Goal: Task Accomplishment & Management: Manage account settings

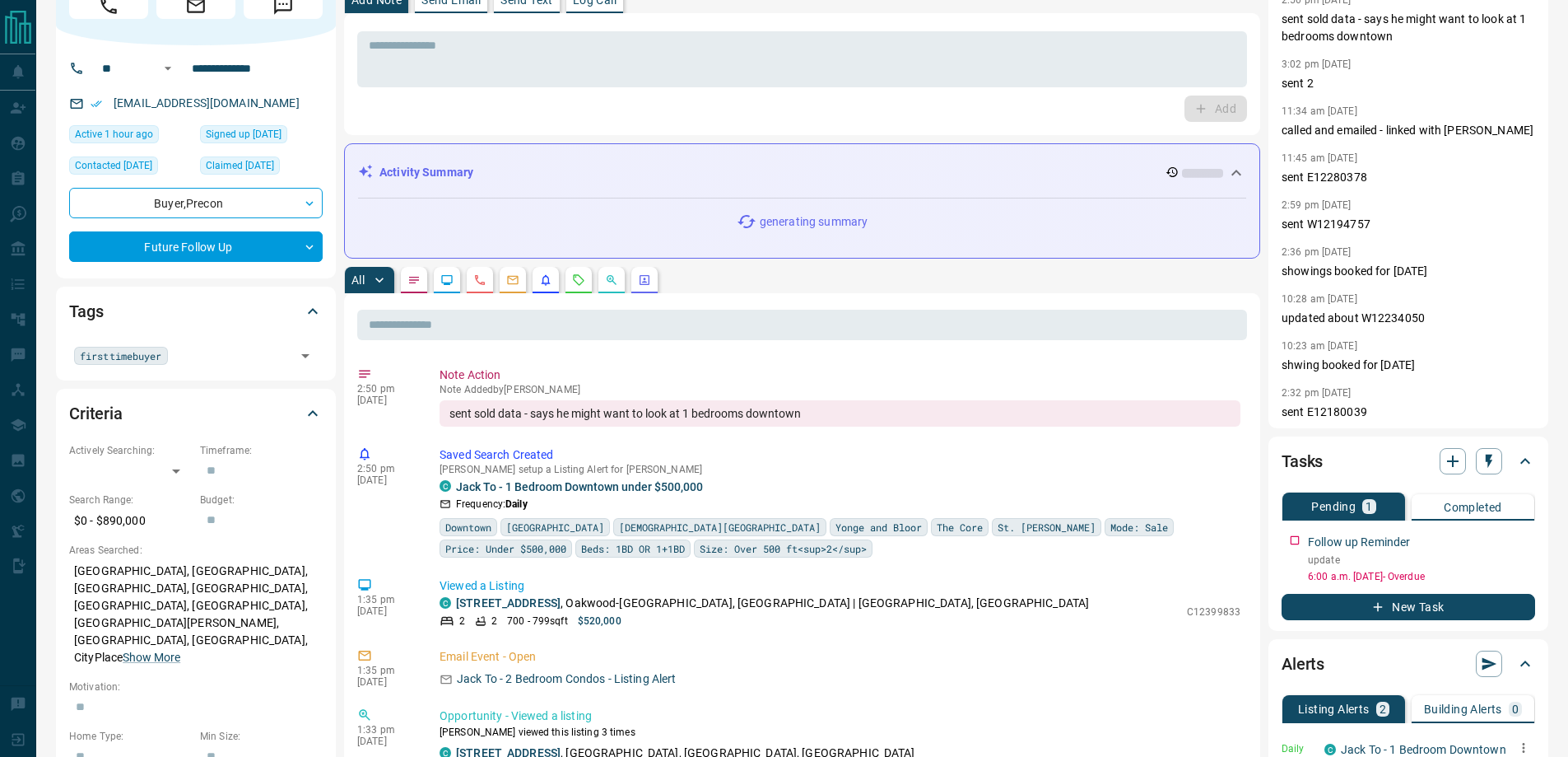
scroll to position [412, 0]
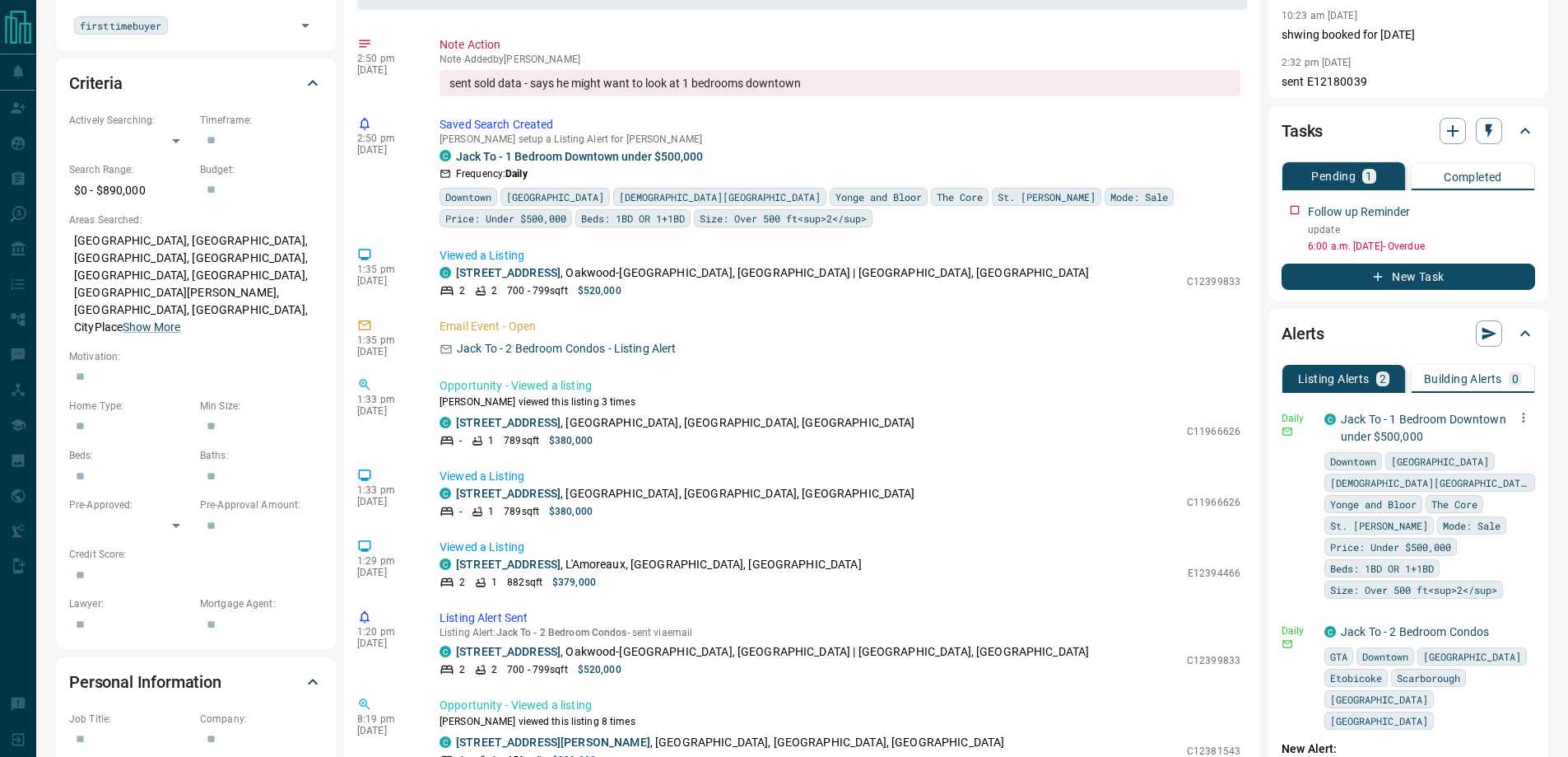
click at [1522, 416] on icon "button" at bounding box center [1523, 417] width 3 height 10
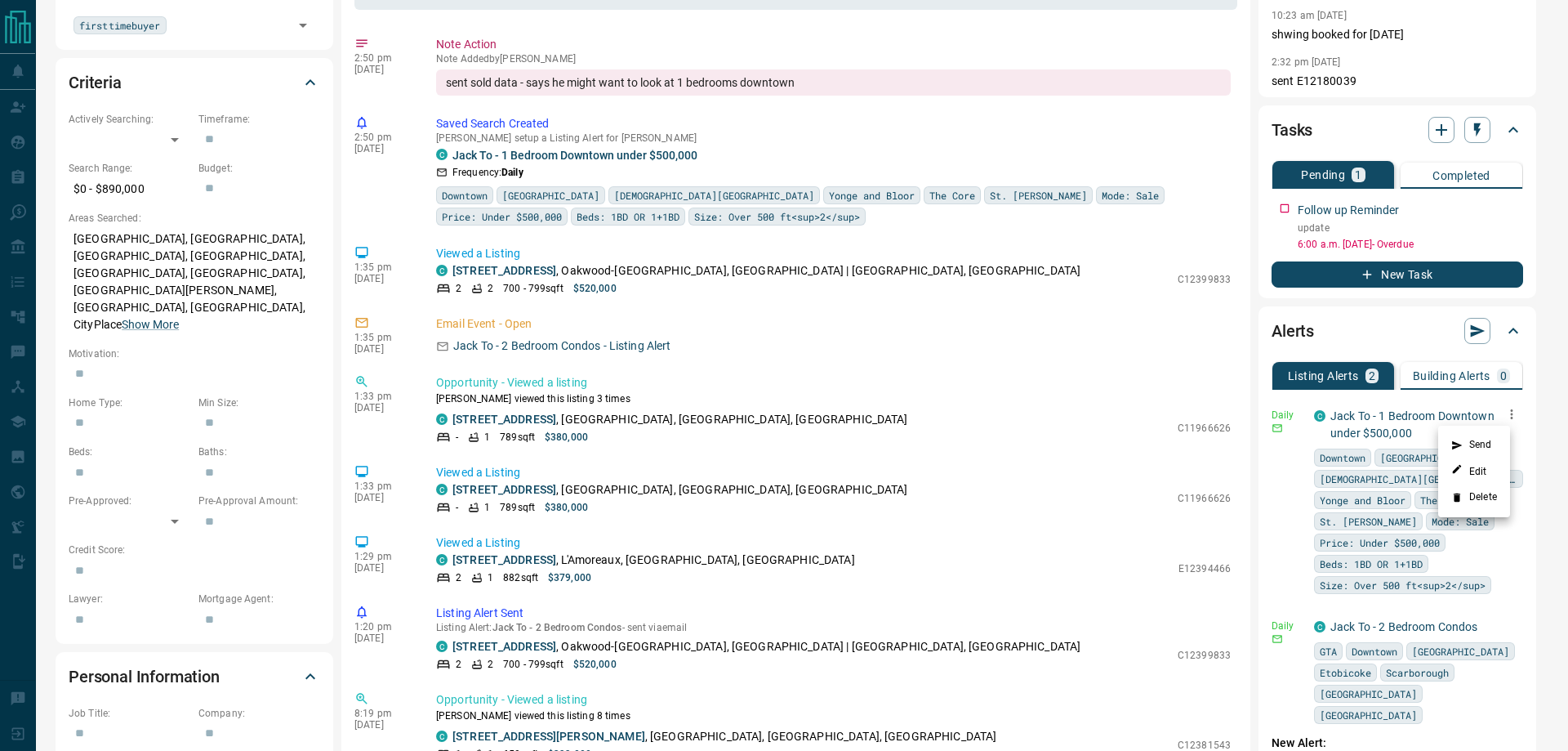
click at [1482, 440] on li "Send" at bounding box center [1475, 445] width 72 height 26
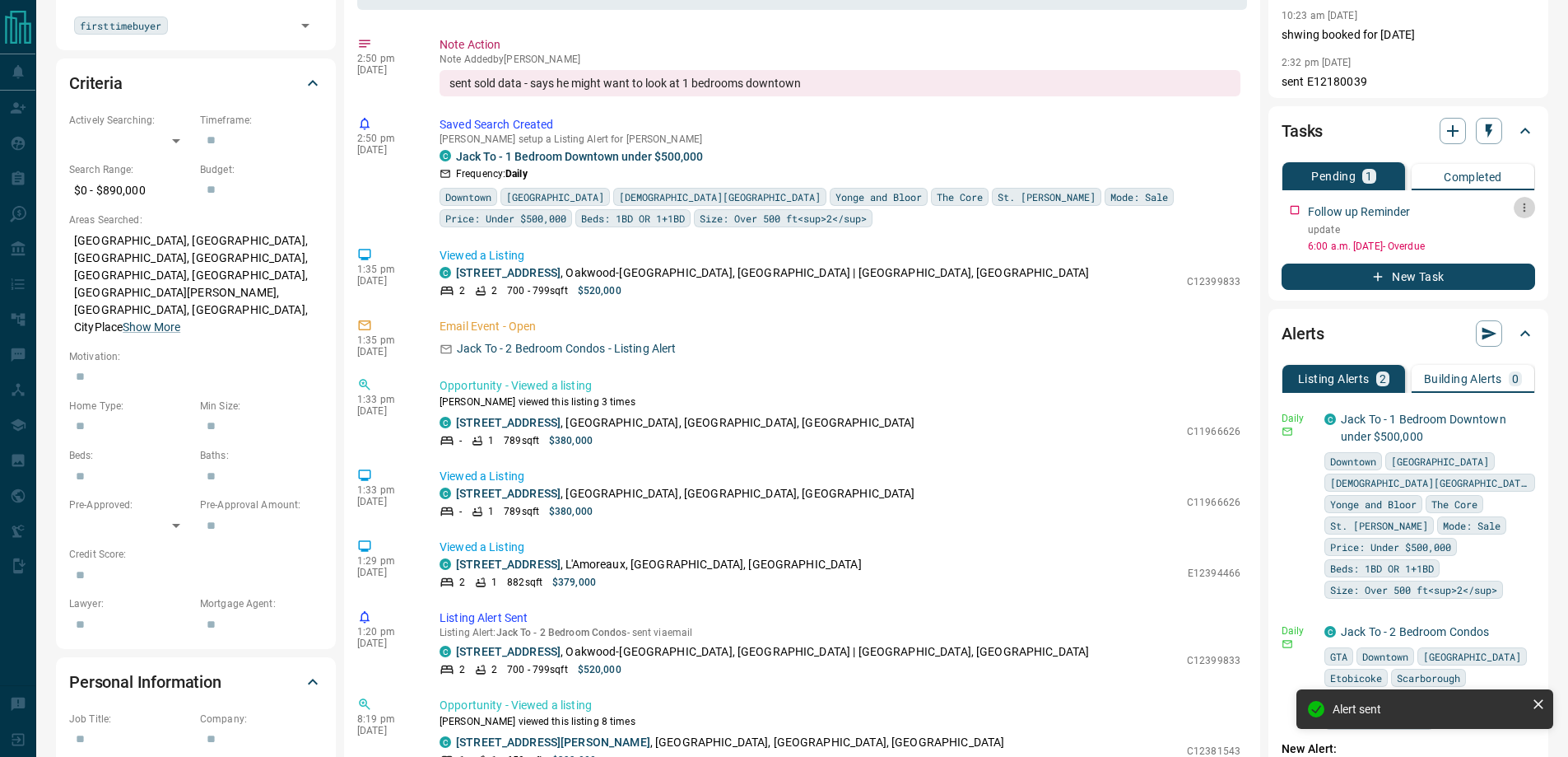
click at [1523, 204] on icon "button" at bounding box center [1524, 208] width 3 height 9
click at [1503, 236] on li "Edit" at bounding box center [1499, 239] width 73 height 25
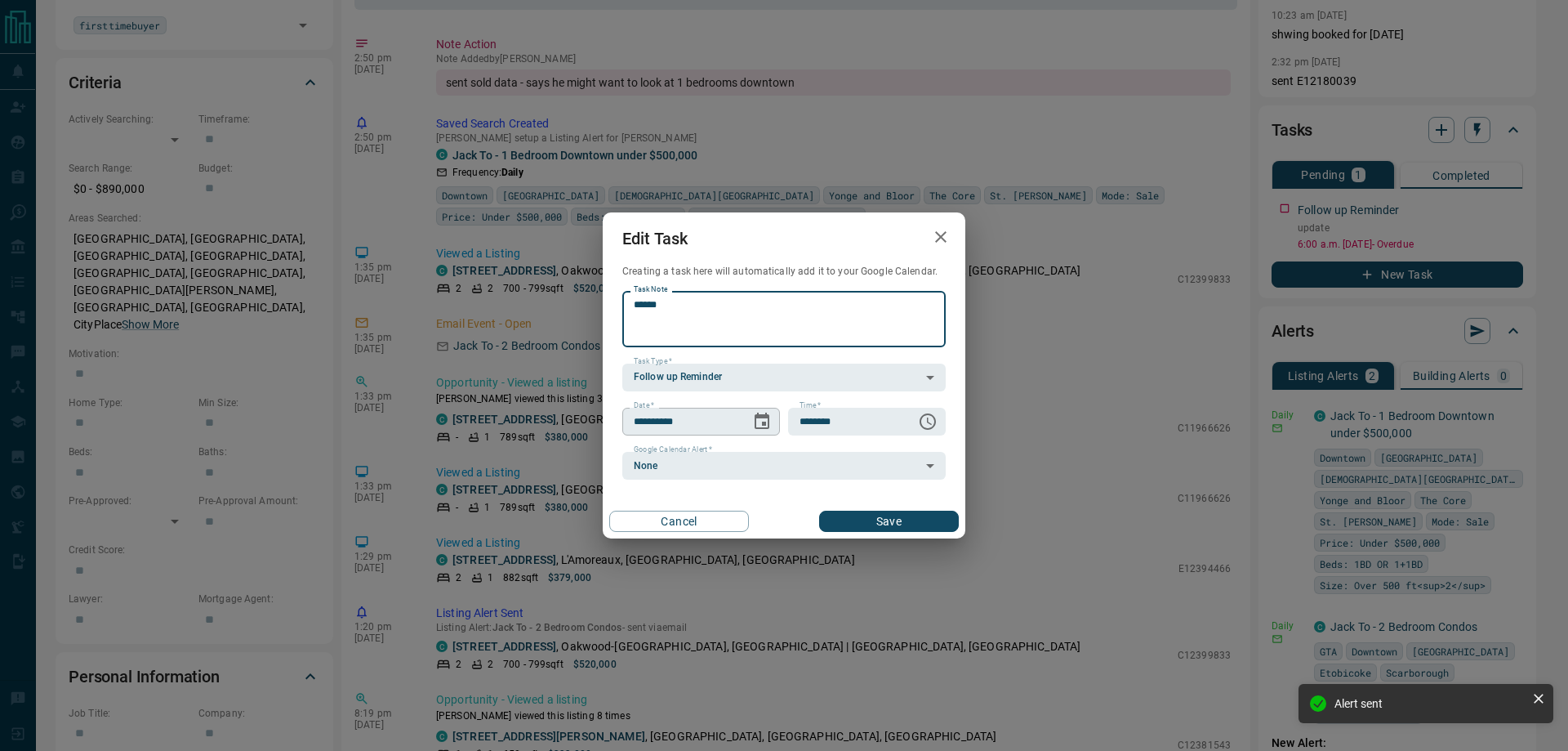
click at [750, 423] on button "Choose date, selected date is Sep 12, 2025" at bounding box center [762, 421] width 33 height 33
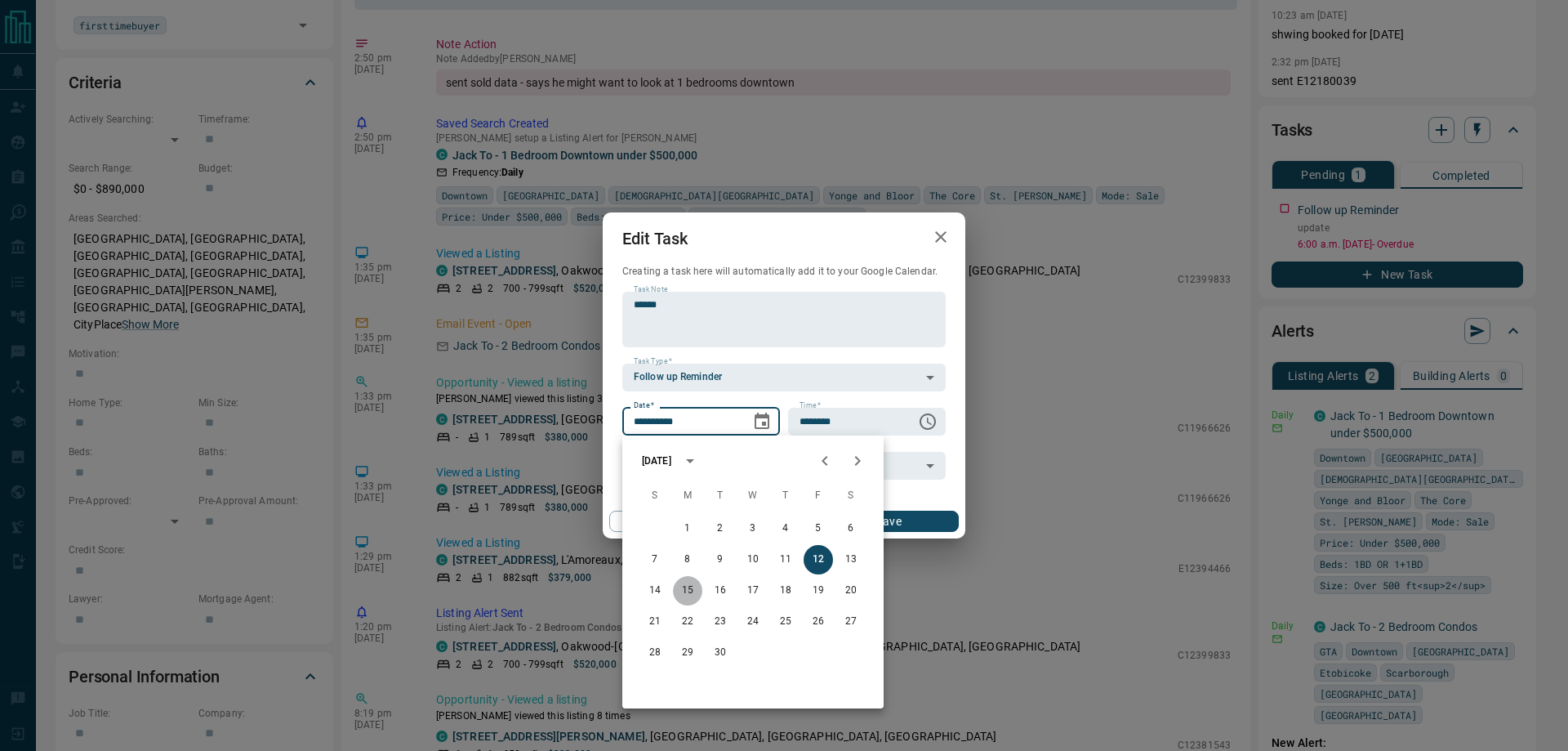
click at [689, 587] on button "15" at bounding box center [688, 590] width 30 height 30
type input "**********"
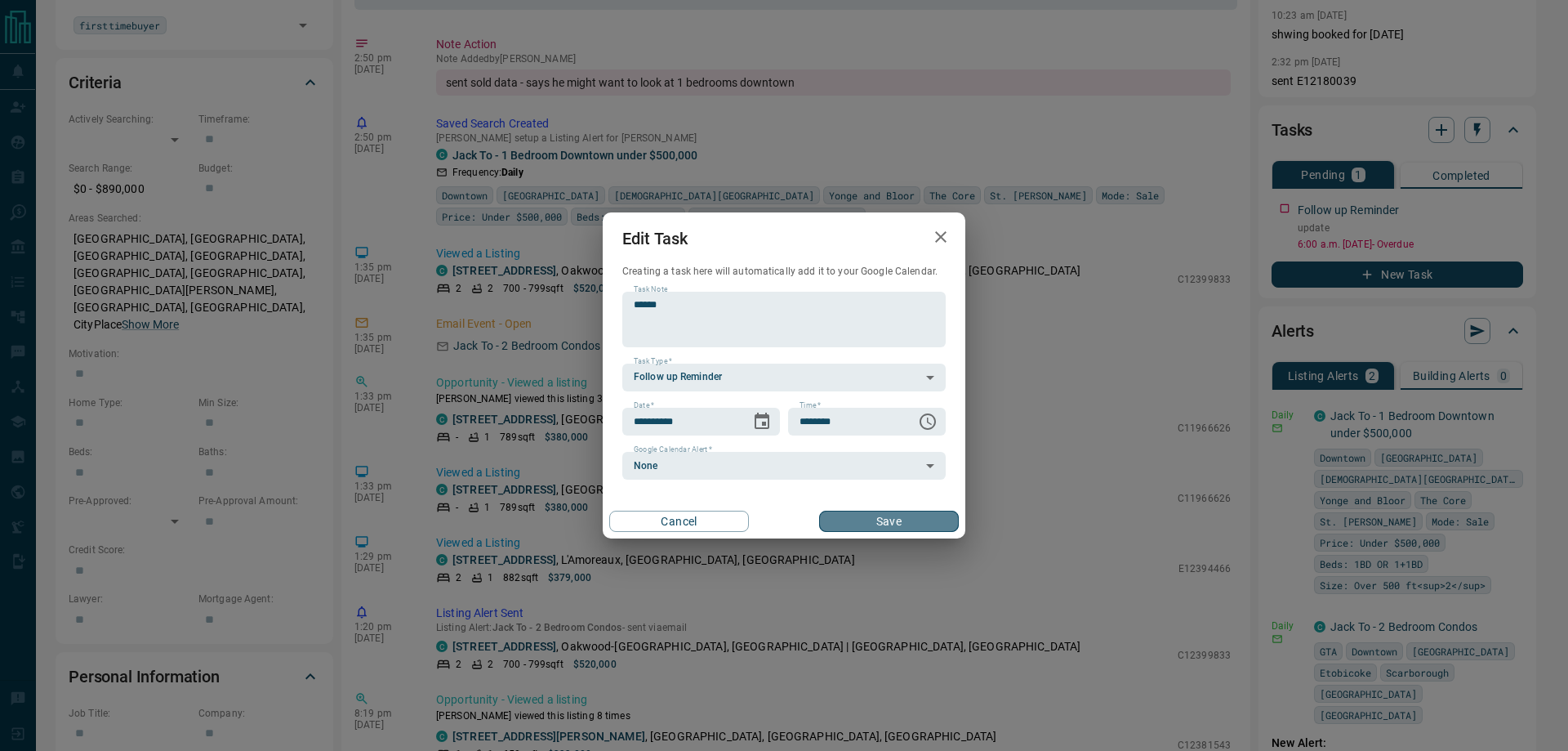
click at [885, 519] on button "Save" at bounding box center [889, 521] width 140 height 21
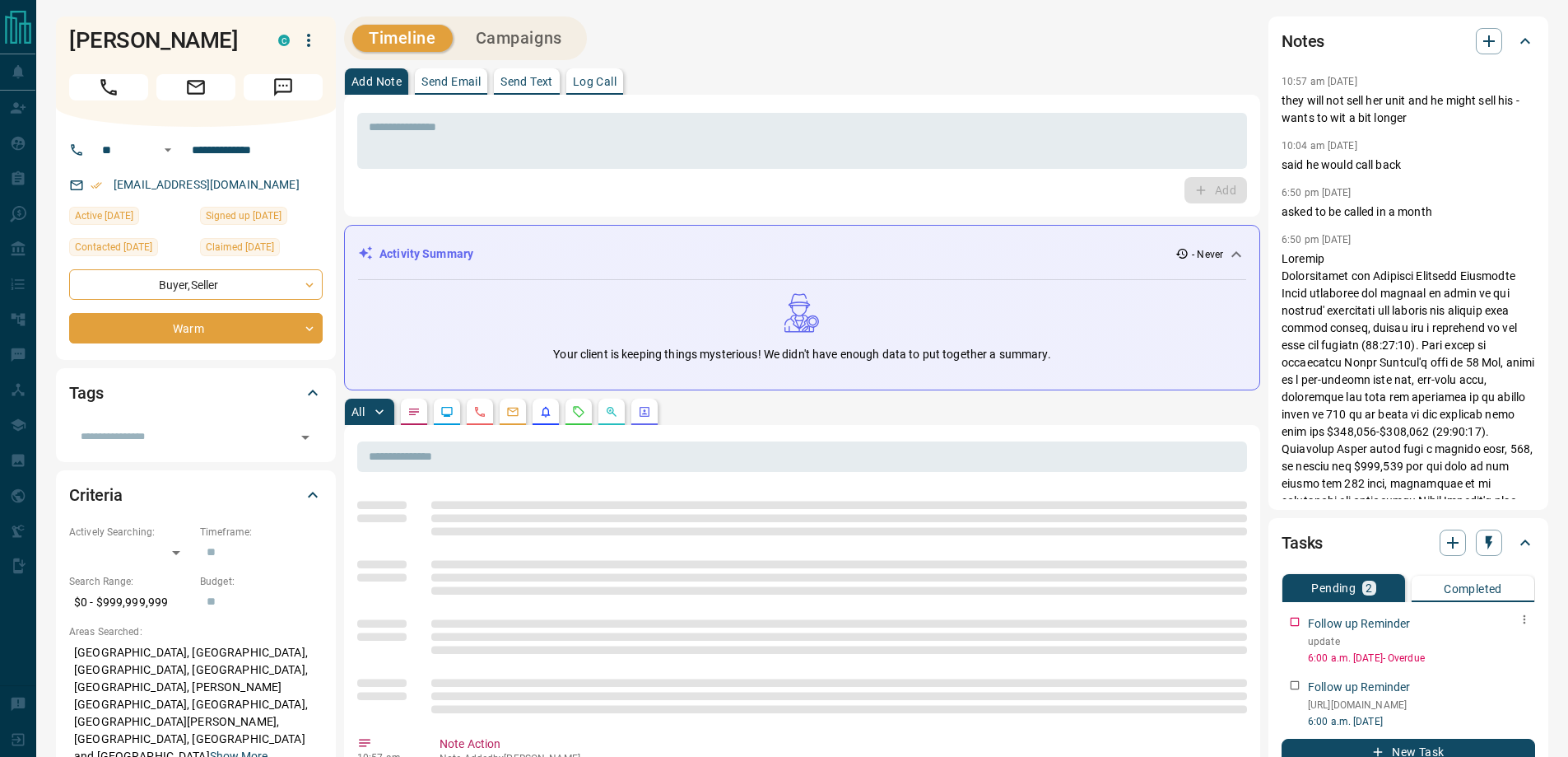
scroll to position [82, 0]
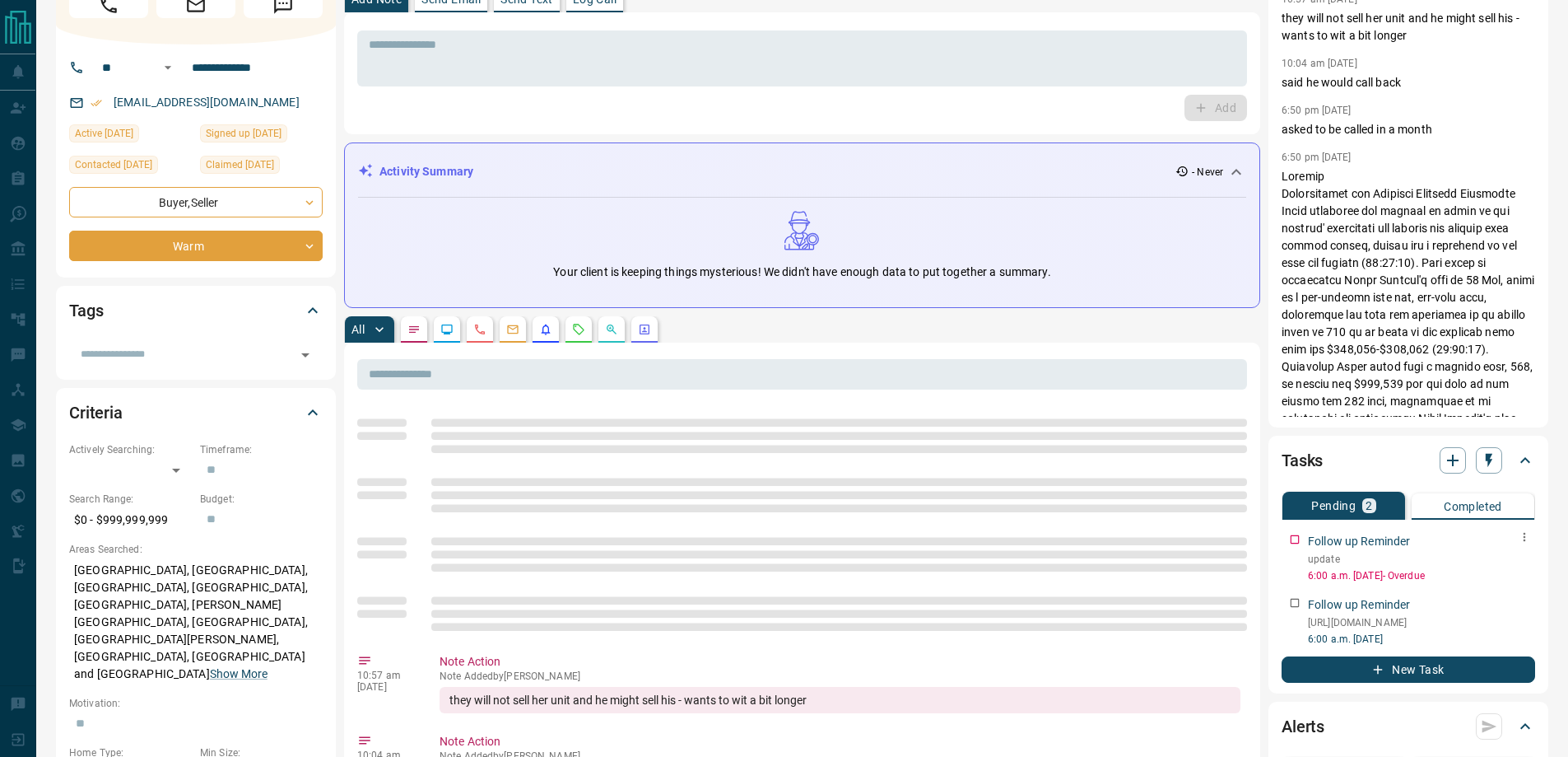
click at [1528, 539] on icon "button" at bounding box center [1524, 537] width 13 height 13
click at [1509, 561] on li "Edit" at bounding box center [1499, 568] width 73 height 25
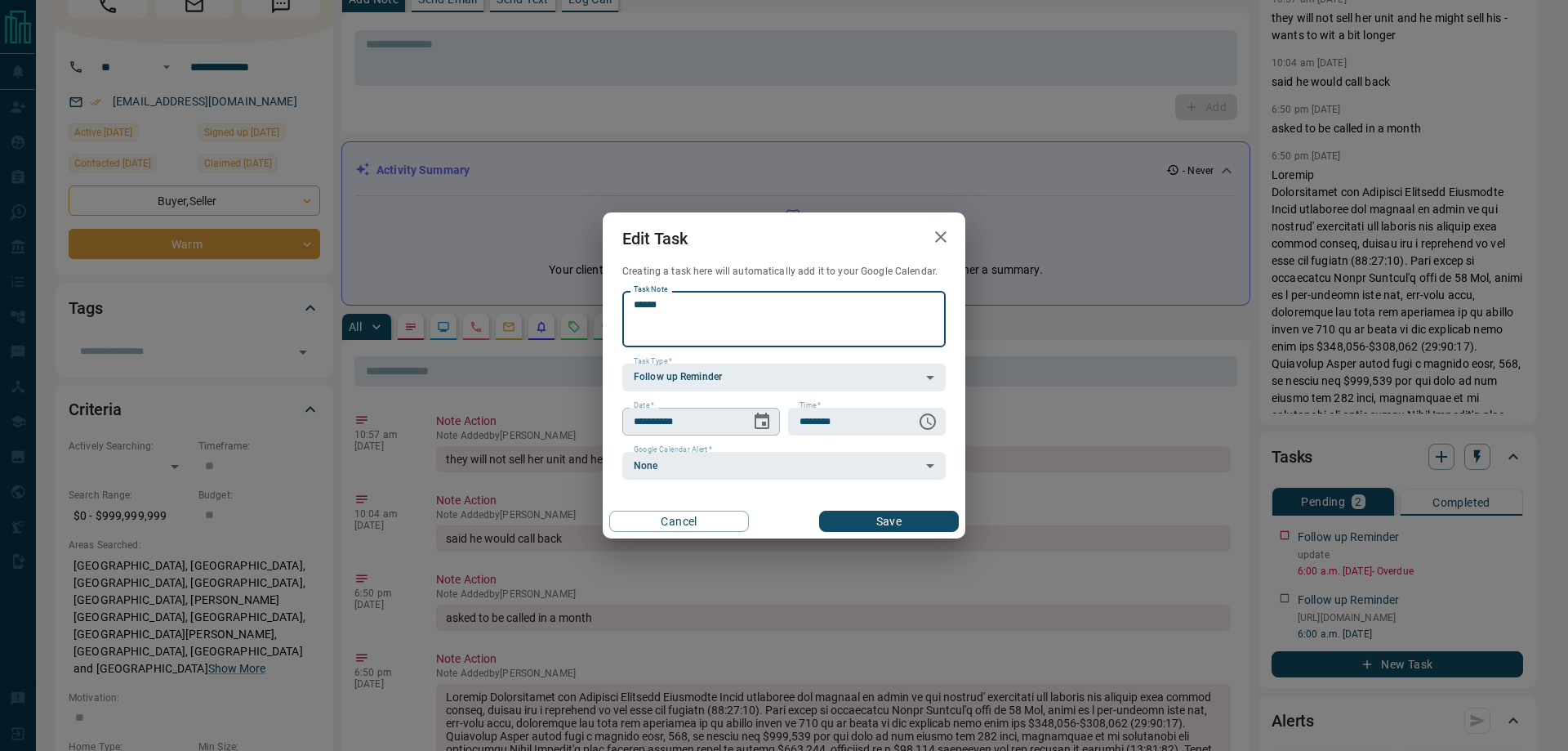
click at [765, 420] on icon "Choose date, selected date is Sep 12, 2025" at bounding box center [762, 422] width 20 height 20
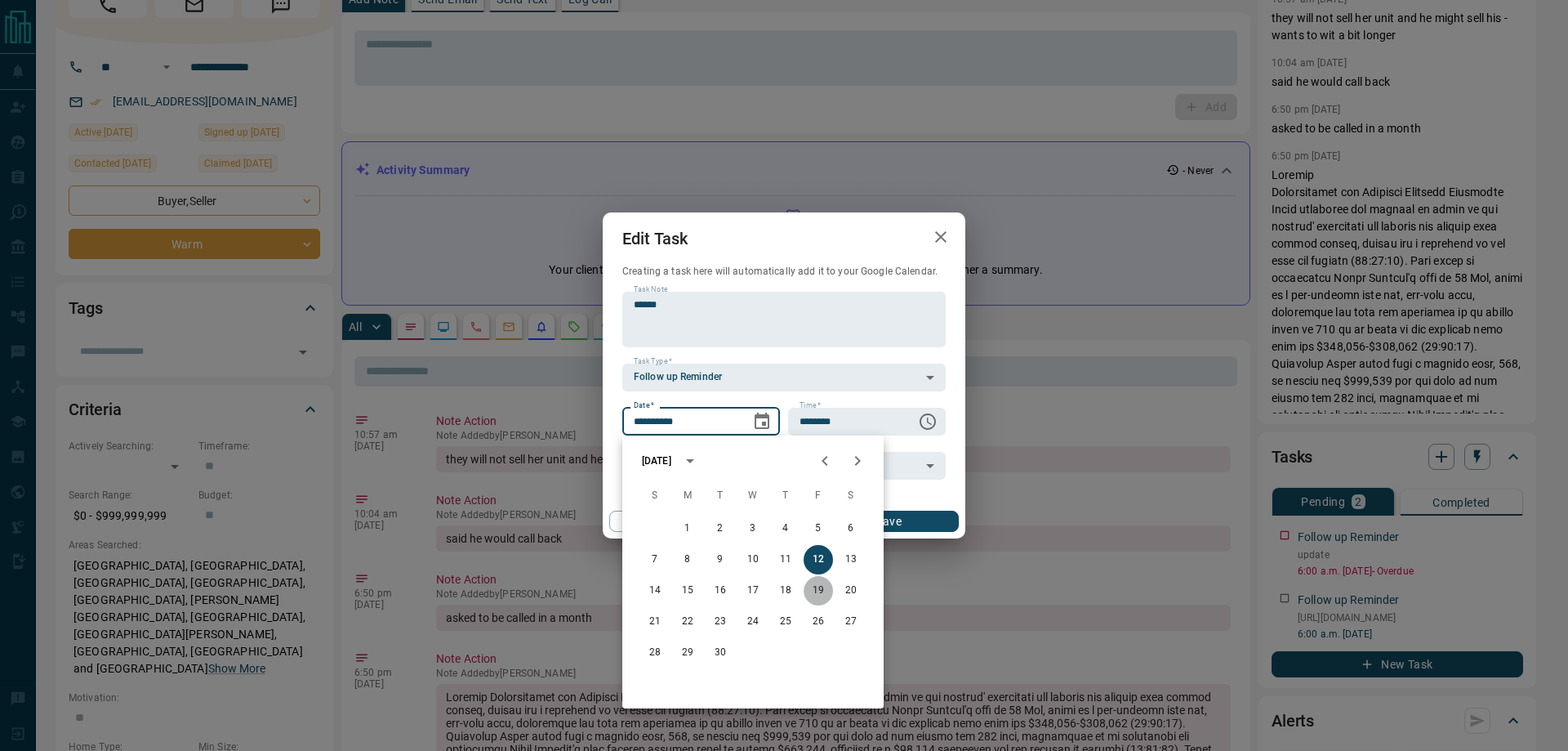
click at [816, 591] on button "19" at bounding box center [818, 590] width 30 height 30
type input "**********"
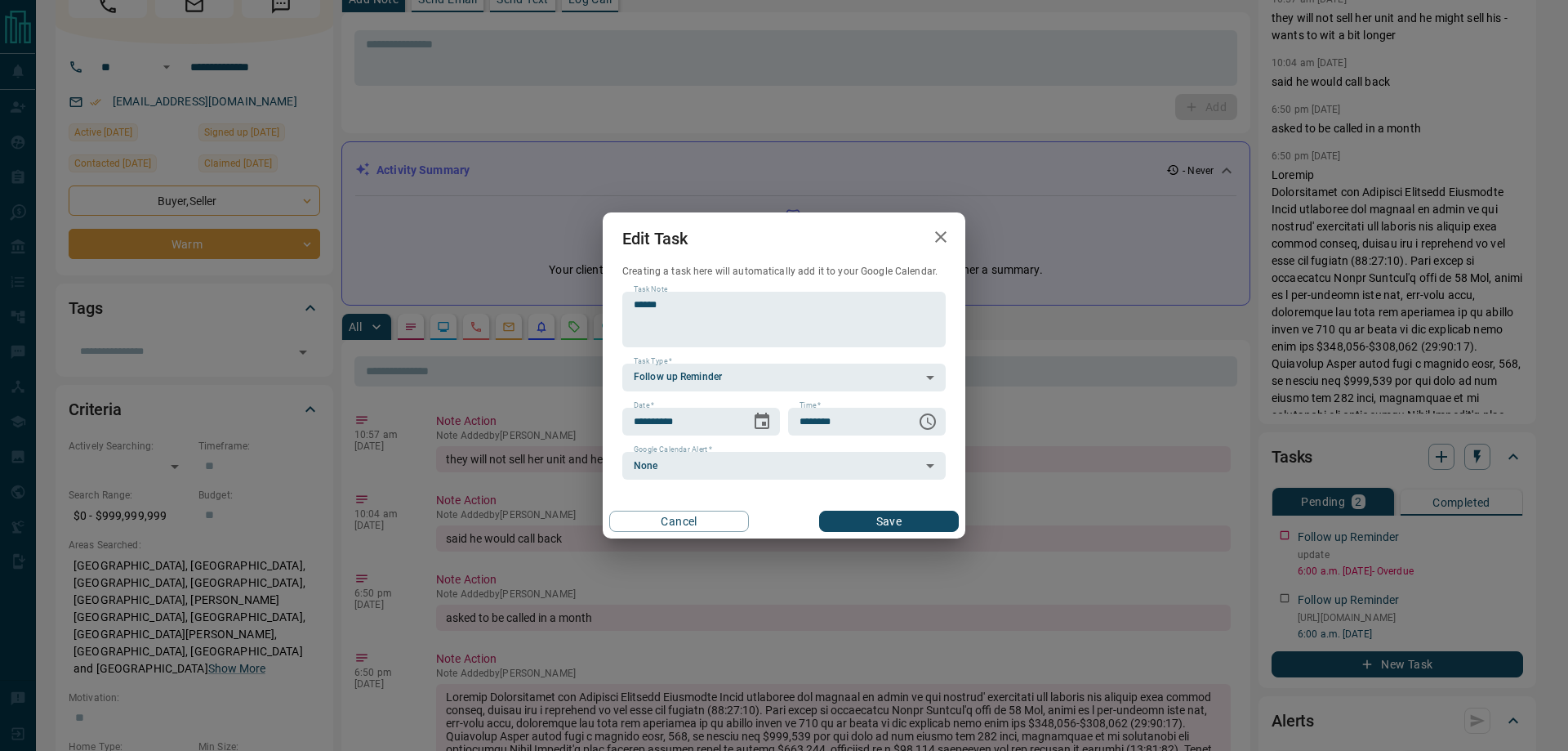
click at [850, 528] on button "Save" at bounding box center [889, 521] width 140 height 21
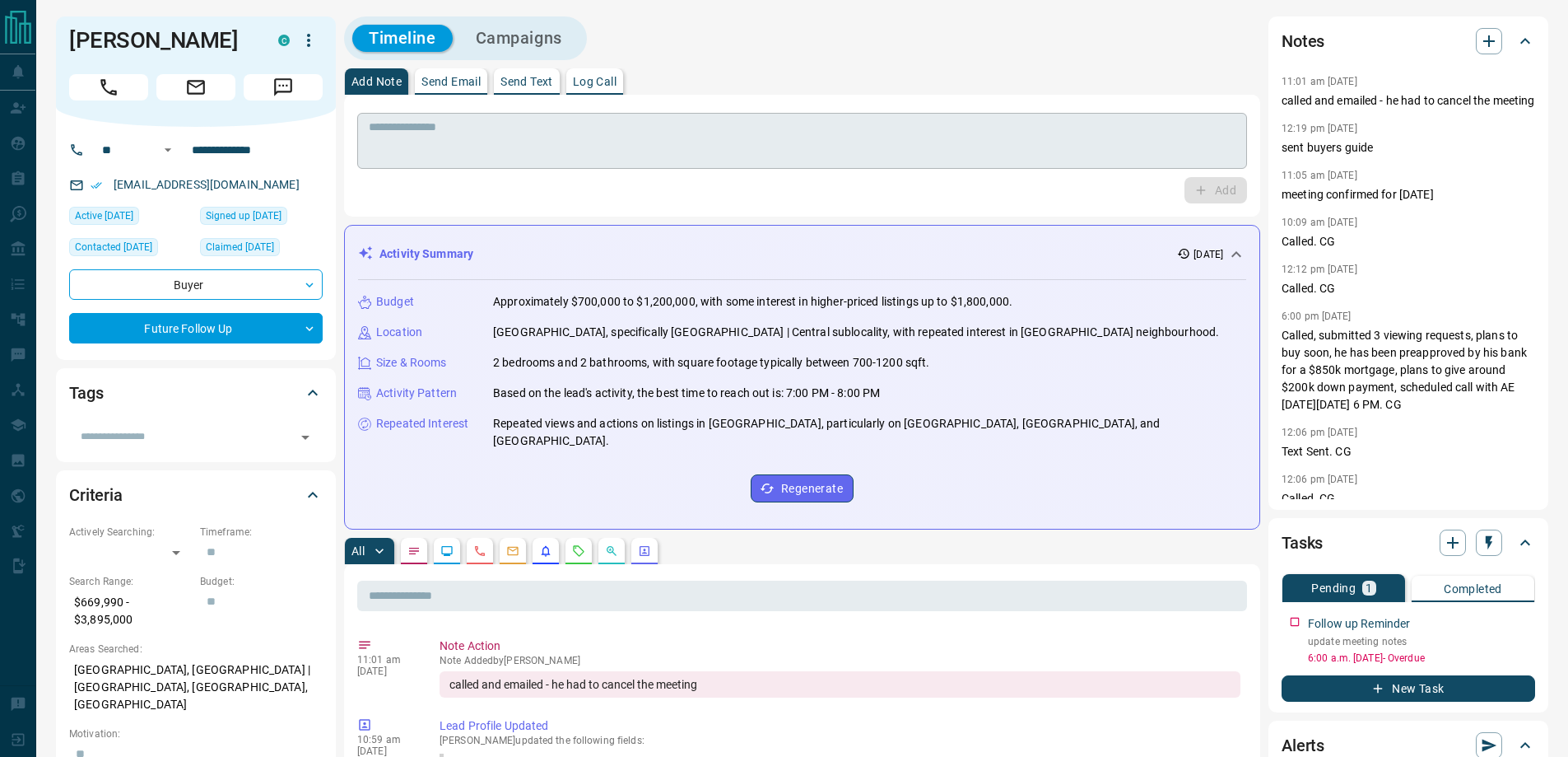
click at [523, 157] on textarea at bounding box center [802, 141] width 867 height 42
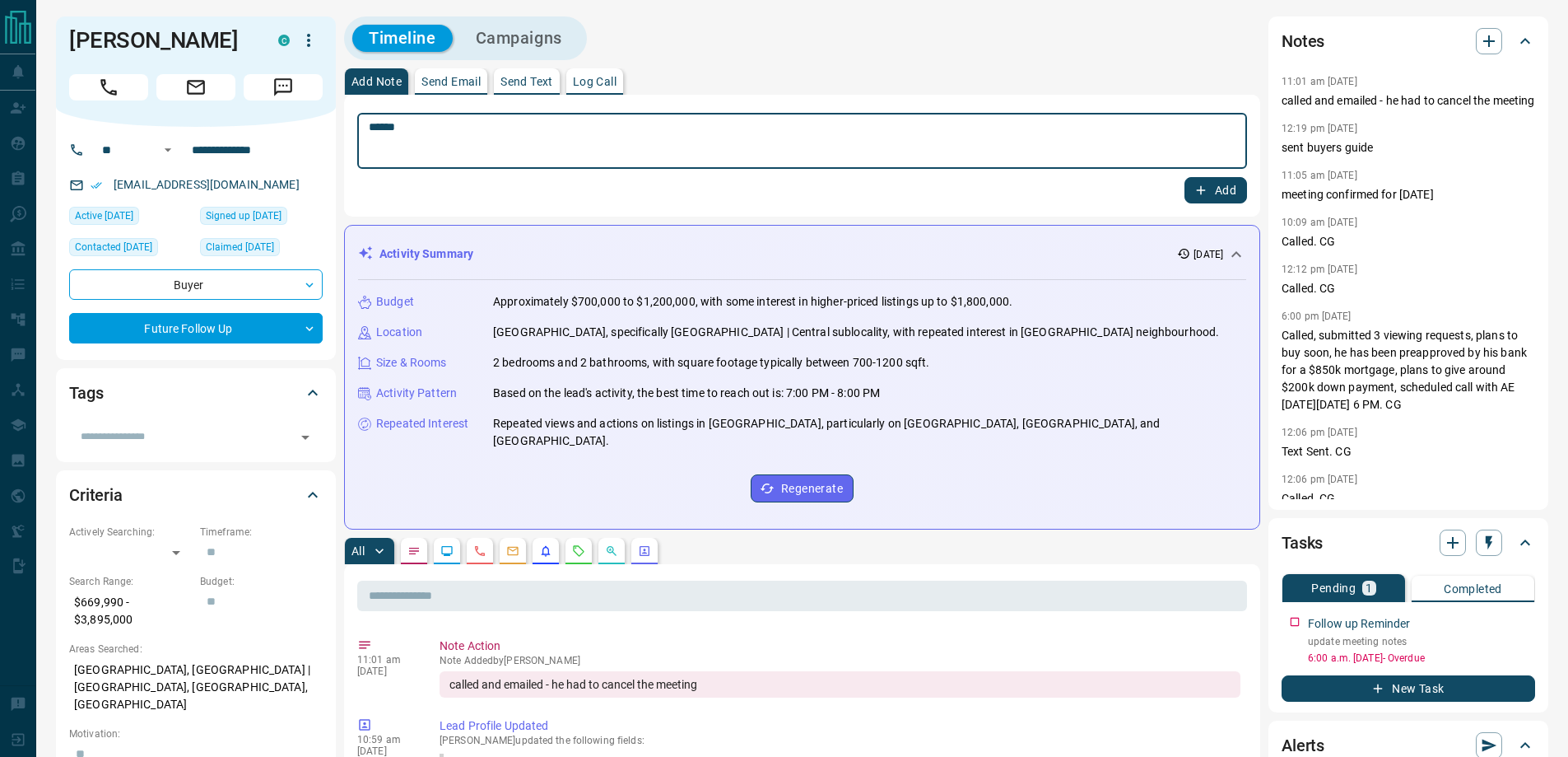
type textarea "******"
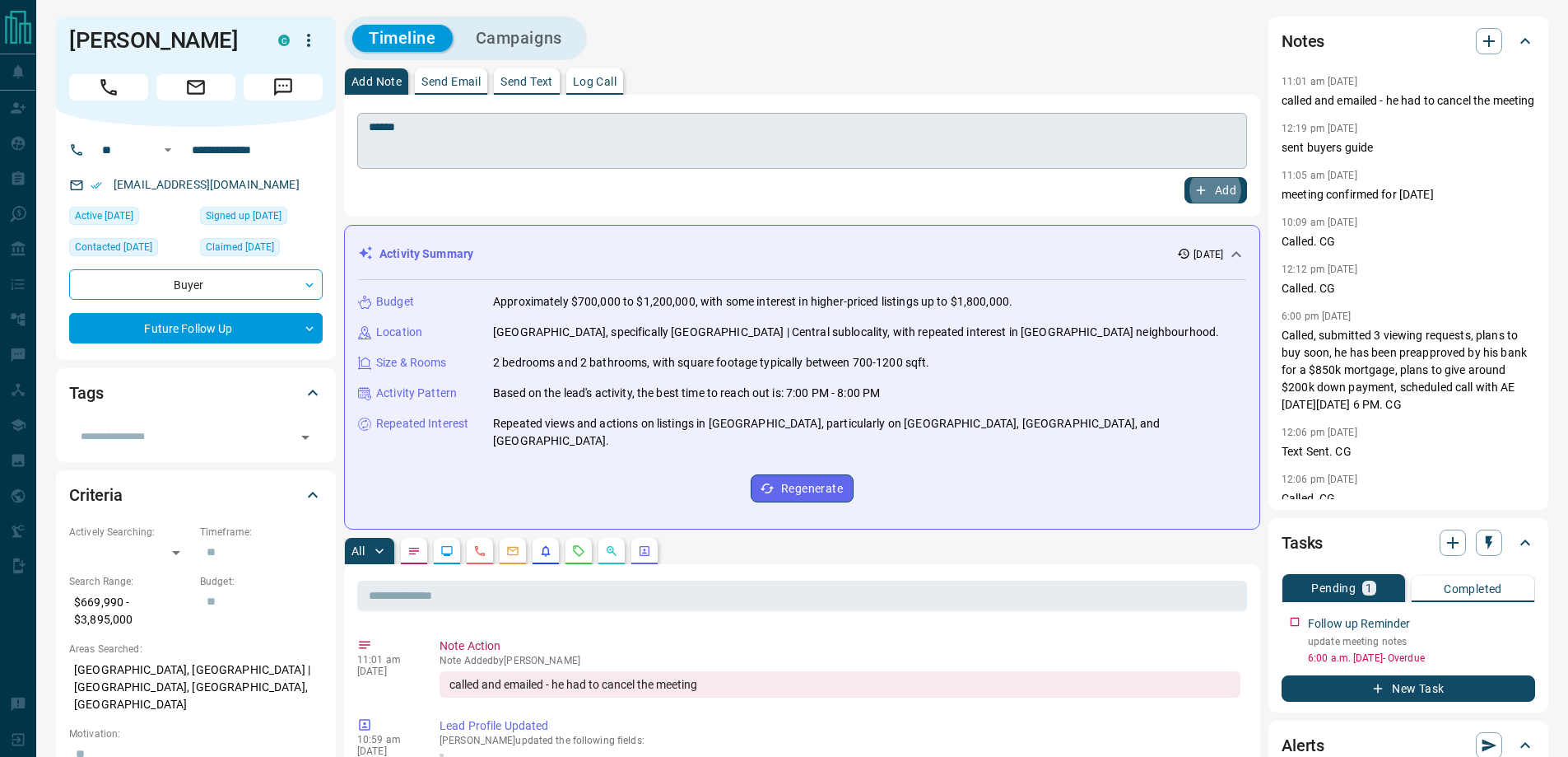
click at [1185, 177] on button "Add" at bounding box center [1216, 189] width 63 height 26
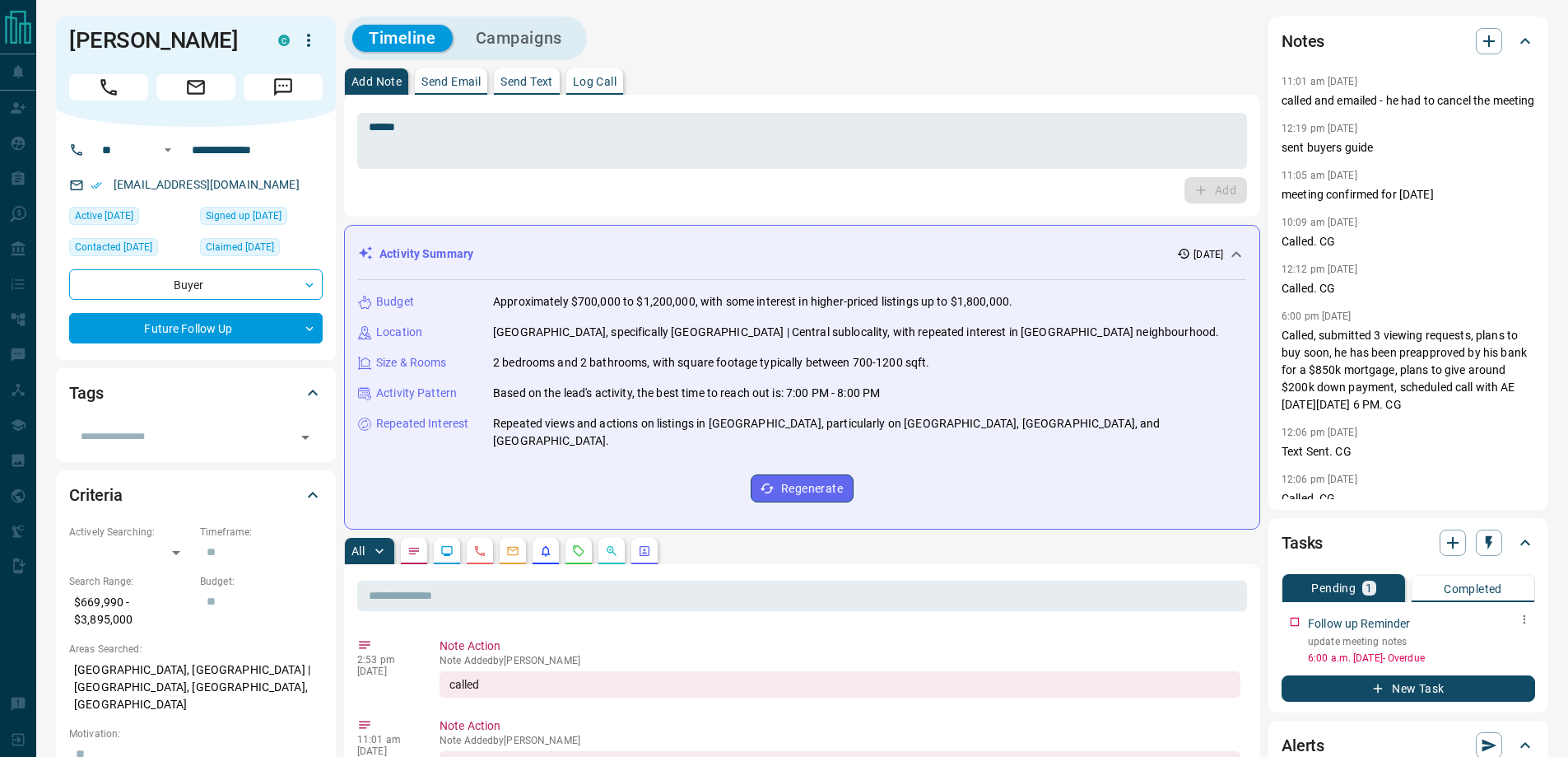
click at [1520, 620] on icon "button" at bounding box center [1524, 619] width 13 height 13
click at [1508, 643] on li "Edit" at bounding box center [1499, 650] width 73 height 25
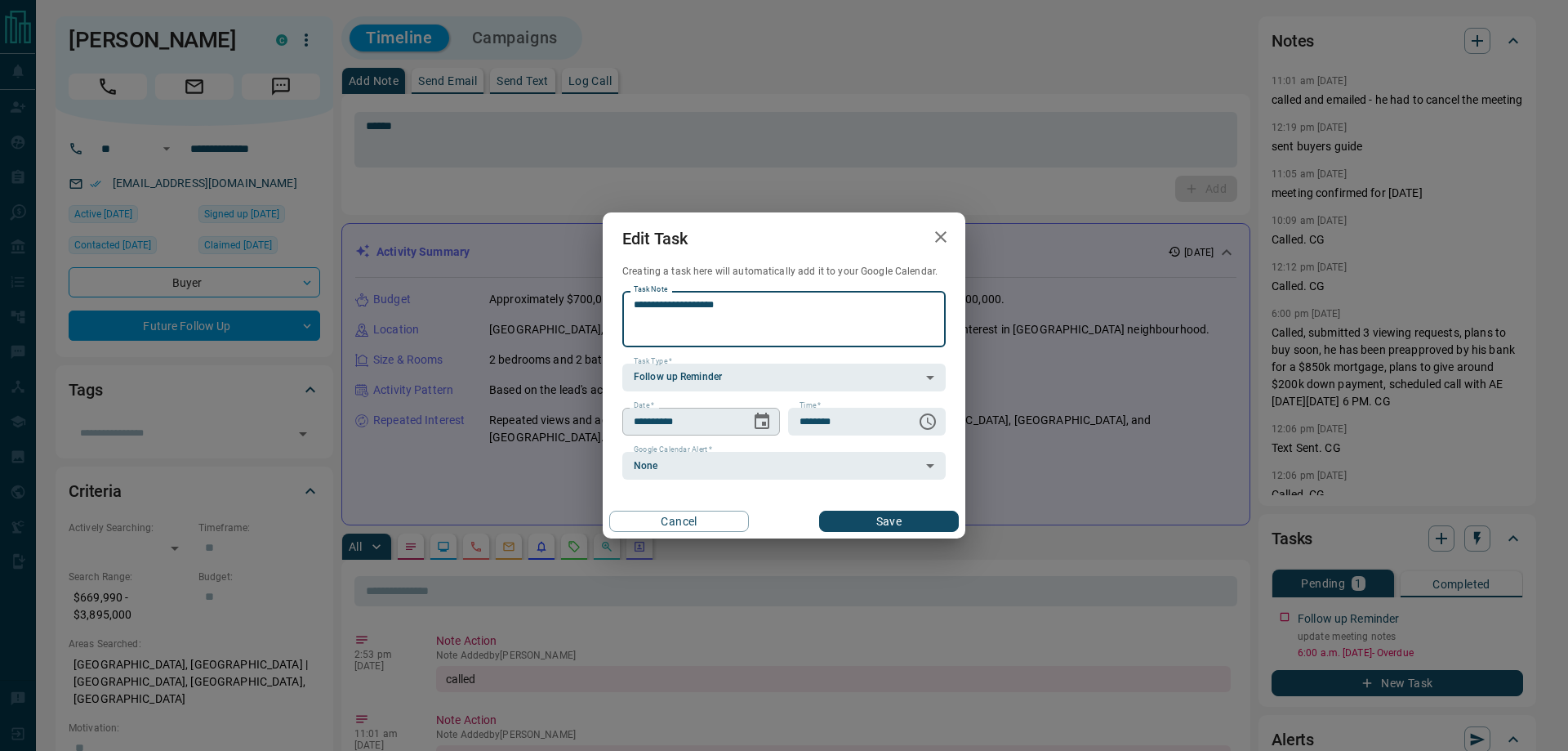
click at [759, 415] on icon "Choose date, selected date is Sep 12, 2025" at bounding box center [762, 420] width 14 height 16
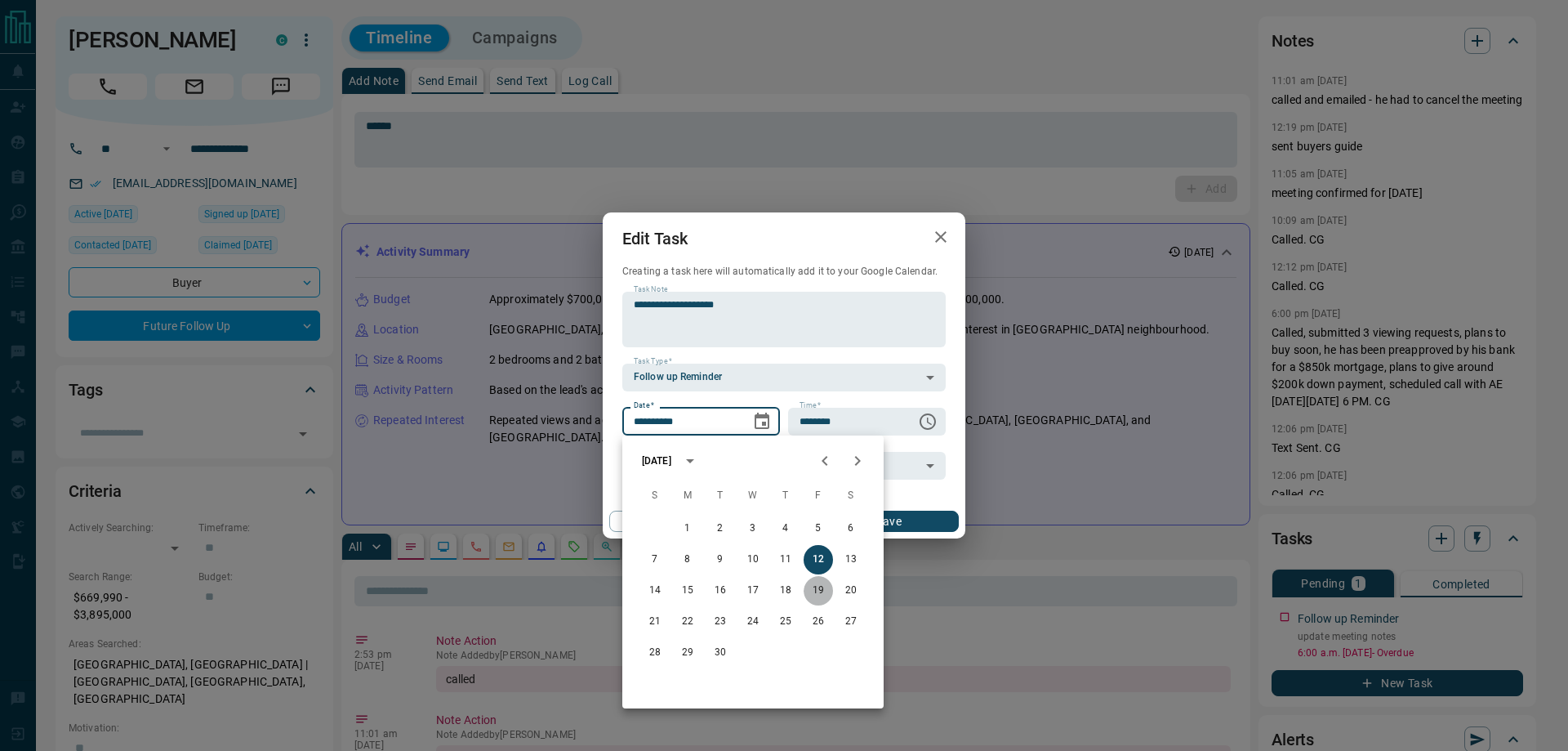
click at [811, 594] on button "19" at bounding box center [818, 590] width 30 height 30
type input "**********"
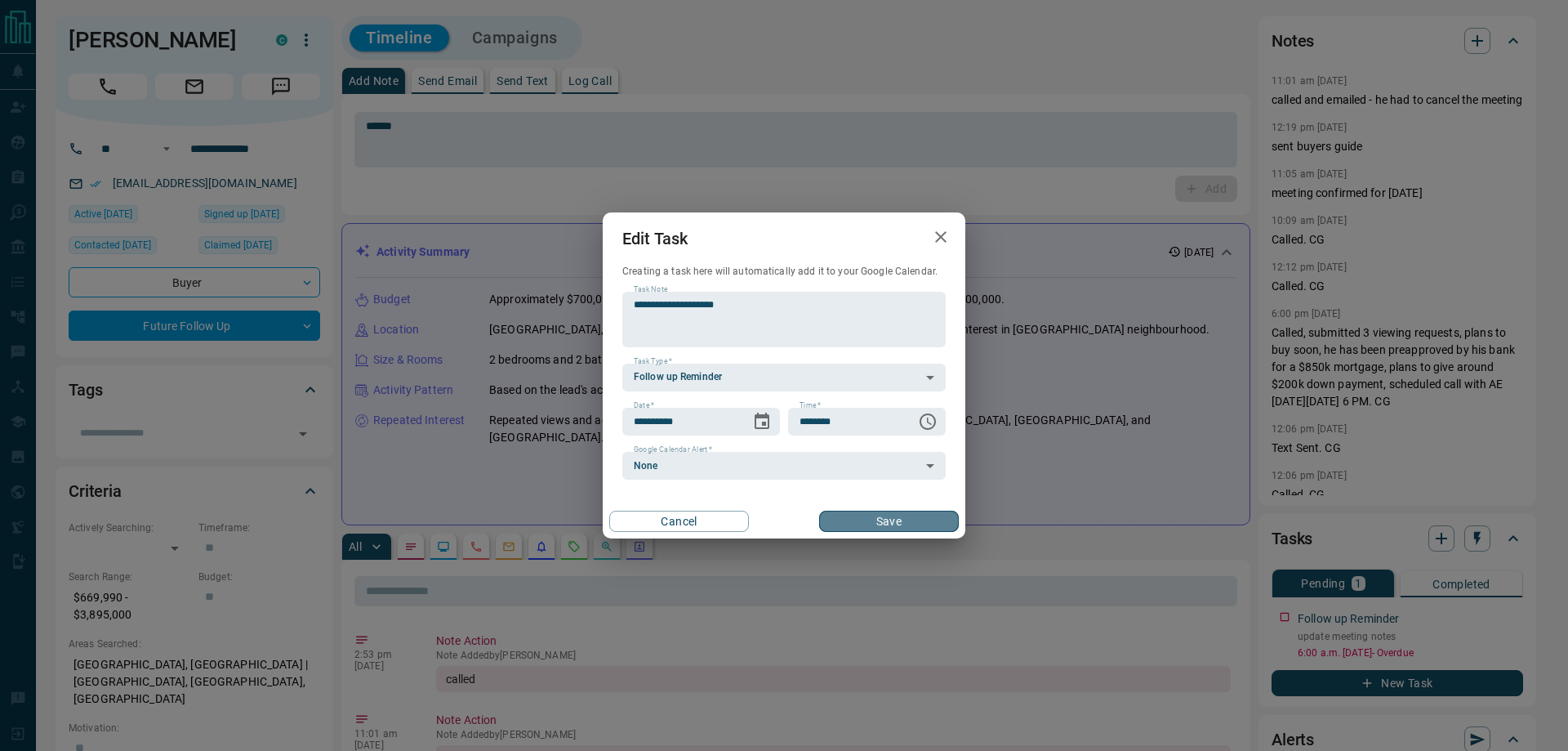
click at [854, 528] on button "Save" at bounding box center [889, 521] width 140 height 21
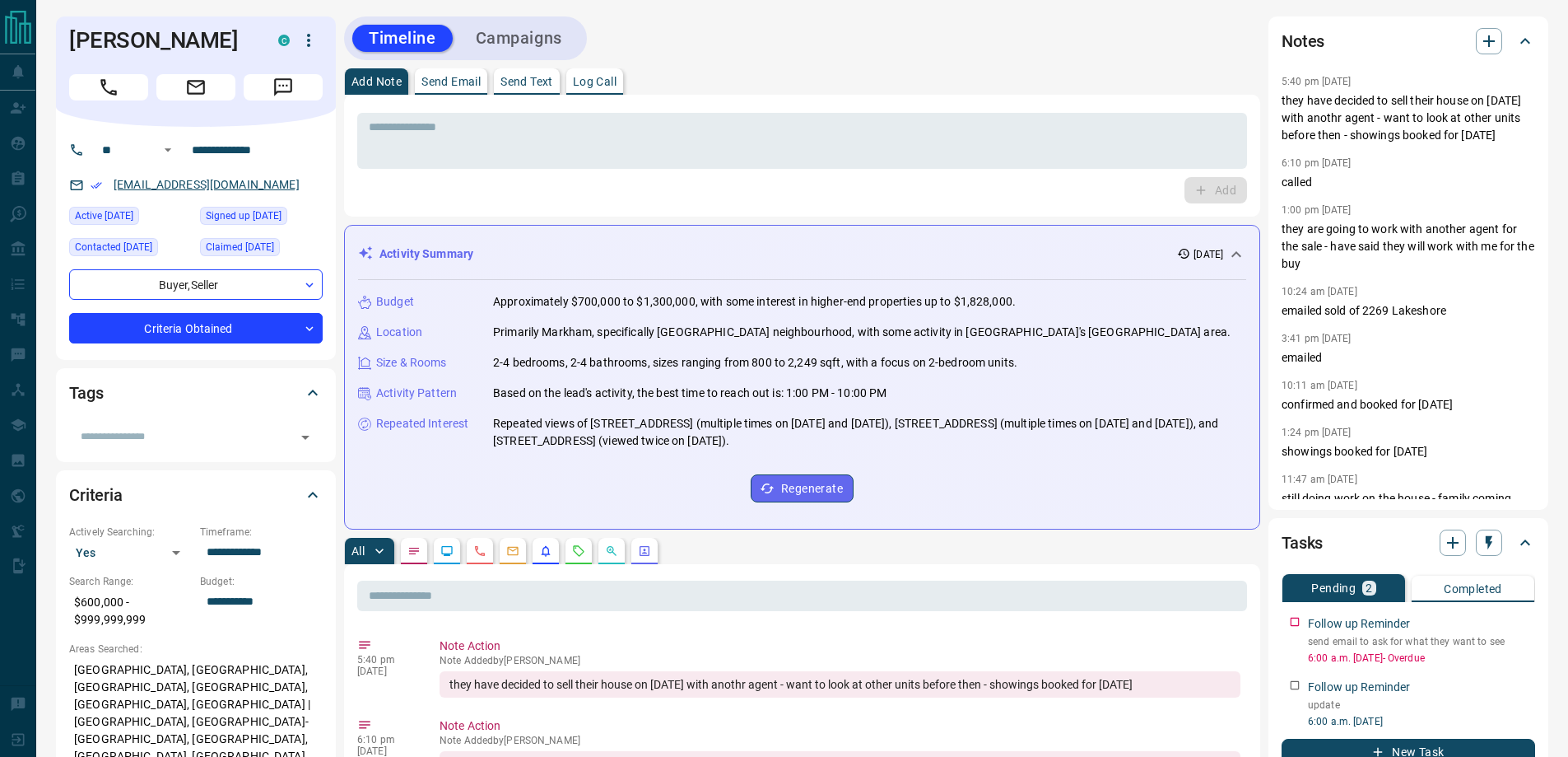
click at [207, 184] on link "davidmarshall0@bell.net" at bounding box center [207, 184] width 186 height 13
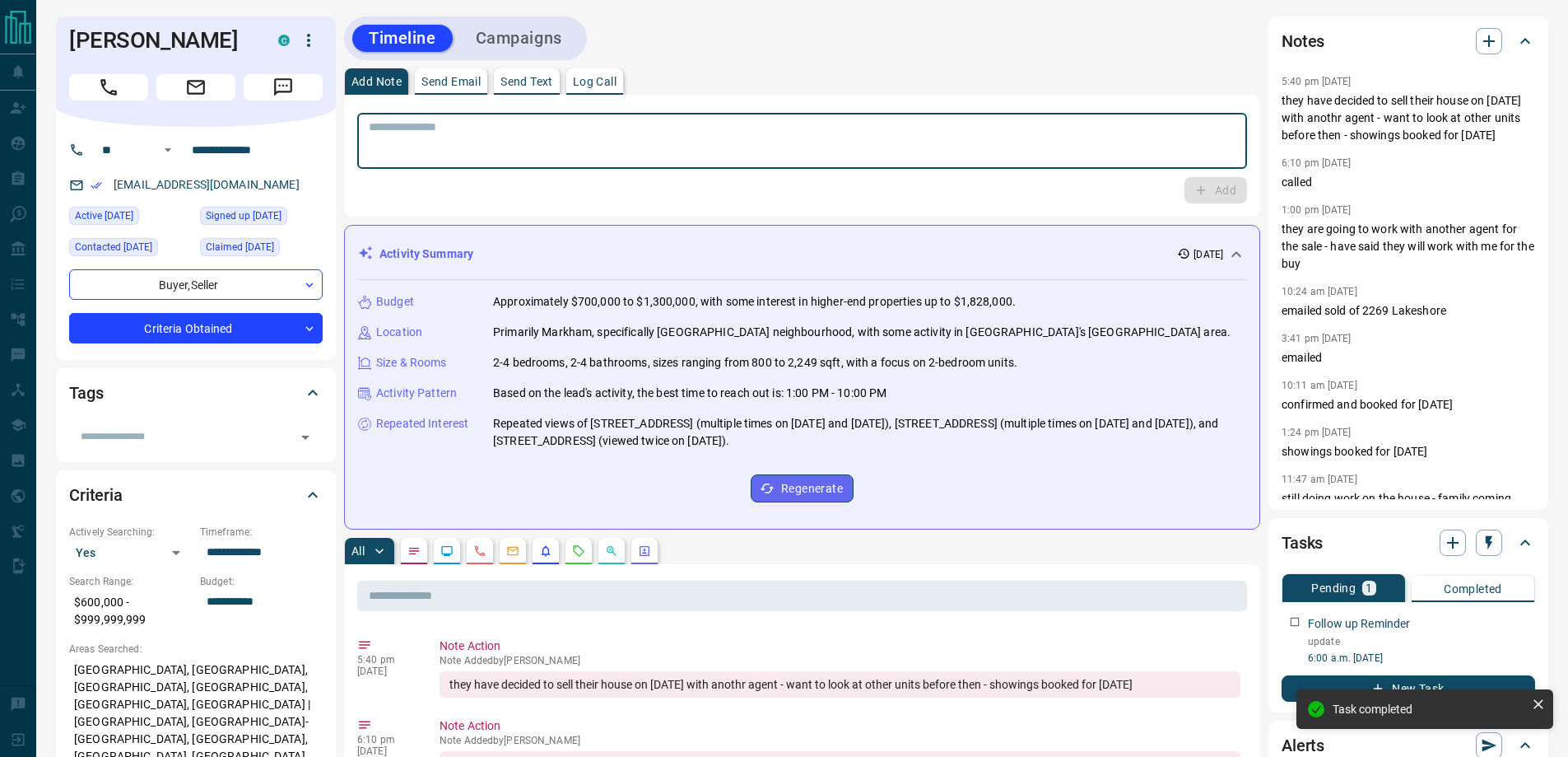
drag, startPoint x: 540, startPoint y: 147, endPoint x: 525, endPoint y: 117, distance: 33.5
click at [535, 147] on textarea at bounding box center [802, 141] width 867 height 42
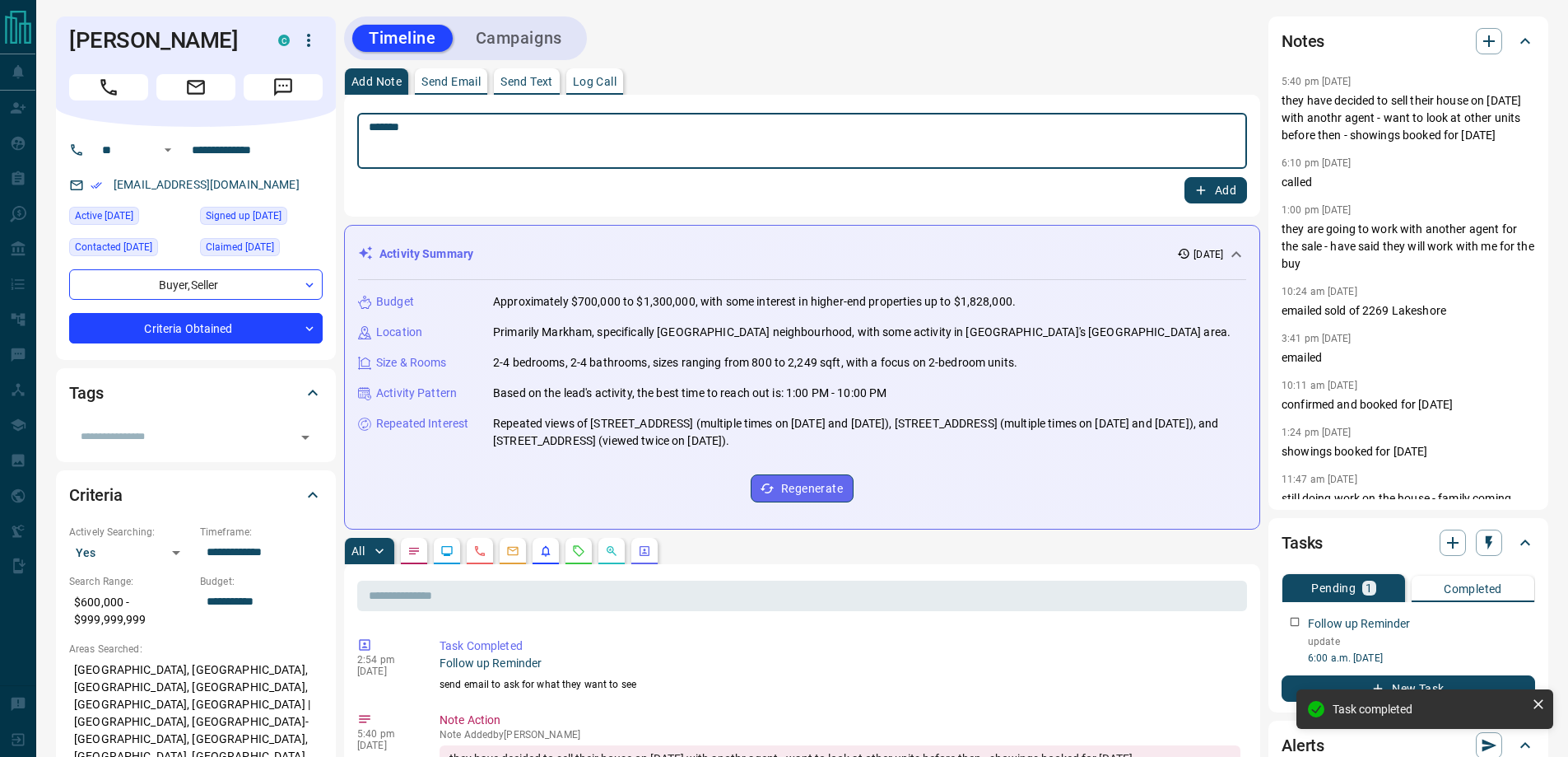
type textarea "*******"
click at [1185, 177] on button "Add" at bounding box center [1216, 189] width 63 height 26
